Goal: Task Accomplishment & Management: Manage account settings

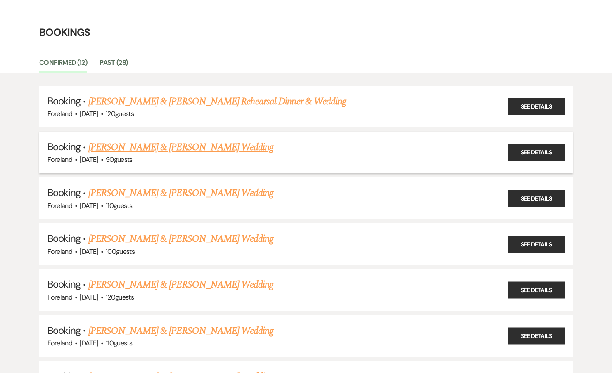
scroll to position [18, 0]
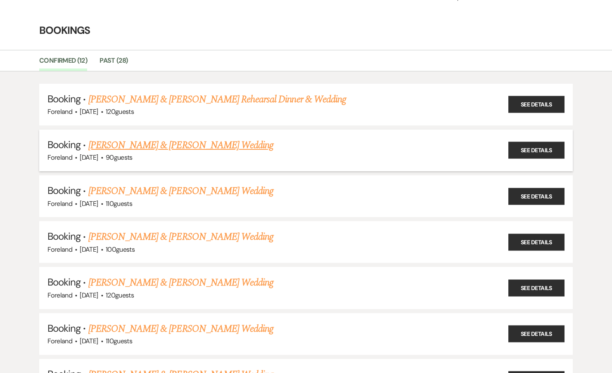
click at [174, 147] on link "[PERSON_NAME] & [PERSON_NAME] Wedding" at bounding box center [180, 145] width 185 height 15
click at [191, 189] on link "Samantha Isaacs & Elijah Rogers Wedding" at bounding box center [180, 191] width 185 height 15
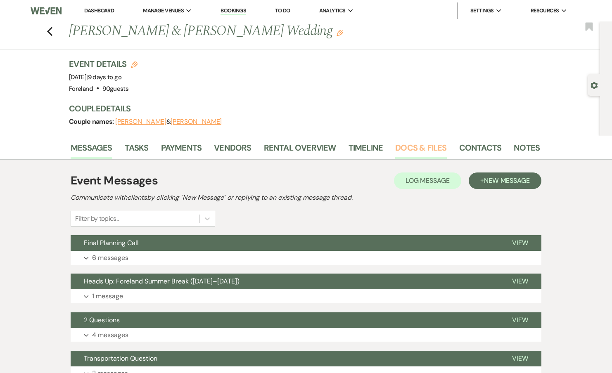
click at [430, 143] on link "Docs & Files" at bounding box center [420, 150] width 51 height 18
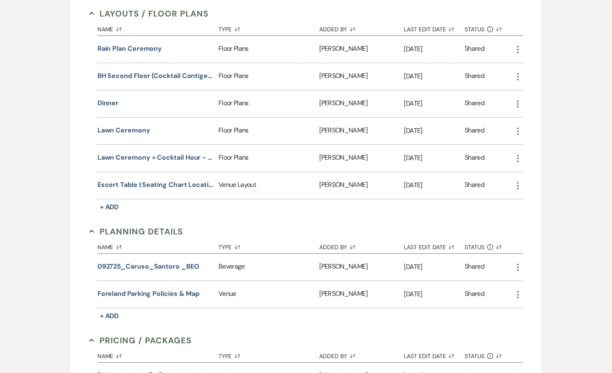
scroll to position [434, 0]
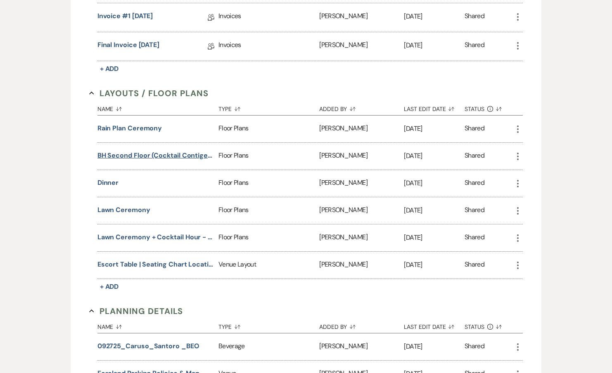
click at [167, 155] on button "BH Second Floor (cocktail contigency)" at bounding box center [156, 156] width 118 height 10
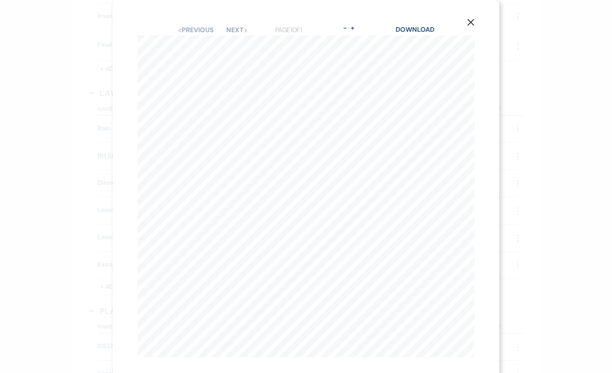
scroll to position [9, 0]
click at [518, 138] on div "X Previous Previous Next Next Page 1 of 1 - Zoom + Download [PERSON_NAME] - [DA…" at bounding box center [306, 186] width 612 height 373
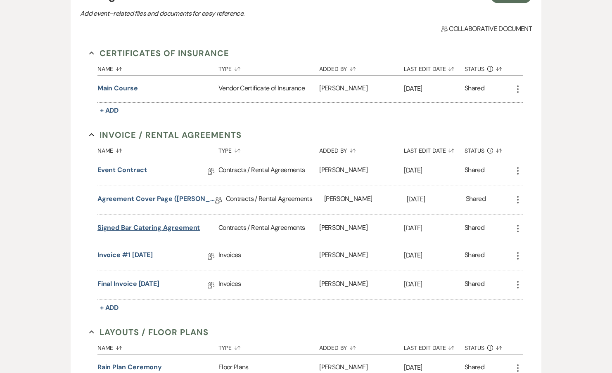
scroll to position [188, 0]
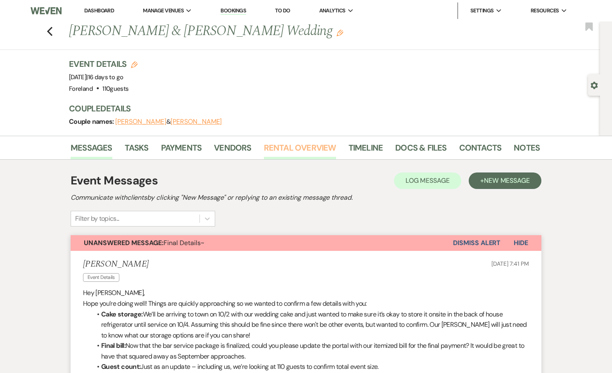
click at [312, 155] on link "Rental Overview" at bounding box center [300, 150] width 72 height 18
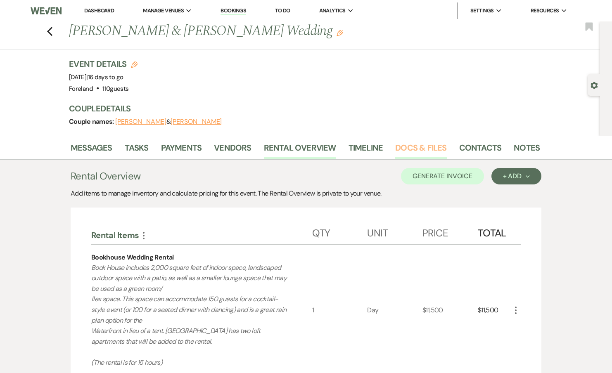
click at [404, 148] on link "Docs & Files" at bounding box center [420, 150] width 51 height 18
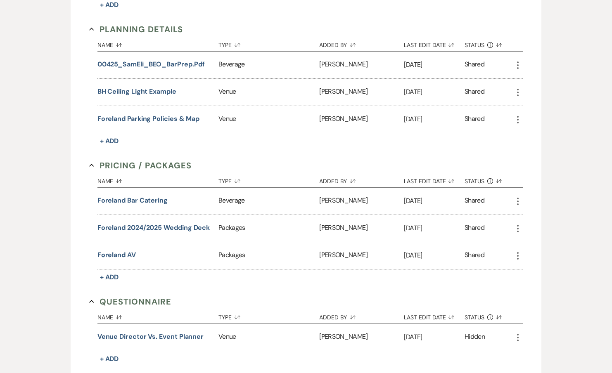
scroll to position [962, 0]
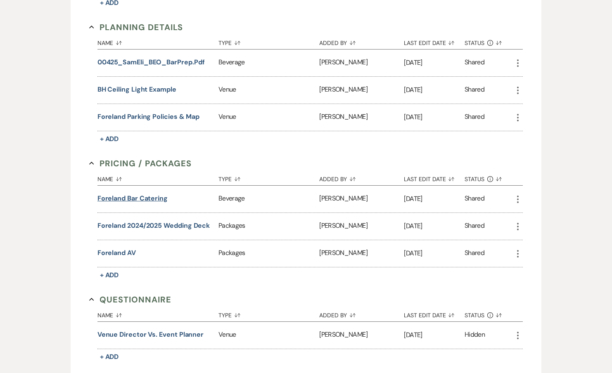
click at [156, 195] on button "Foreland Bar Catering" at bounding box center [132, 199] width 70 height 10
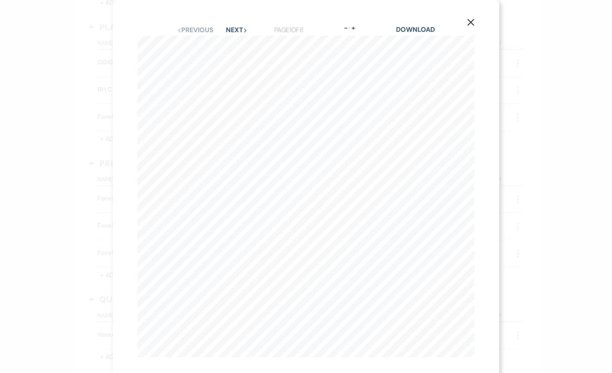
scroll to position [9, 0]
click at [426, 22] on link "Download" at bounding box center [415, 21] width 38 height 9
